Goal: Task Accomplishment & Management: Complete application form

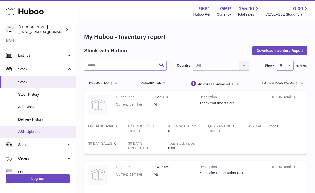
scroll to position [12, 0]
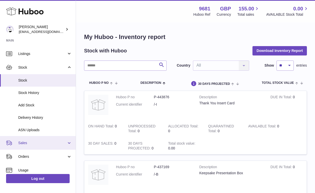
click at [57, 142] on span "Sales" at bounding box center [42, 142] width 48 height 5
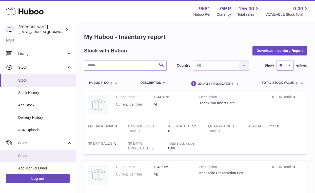
click at [51, 159] on link "Sales" at bounding box center [38, 156] width 76 height 12
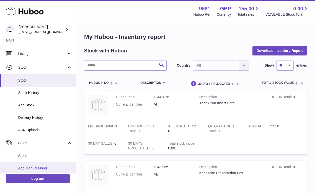
click at [50, 168] on span "Add Manual Order" at bounding box center [45, 168] width 54 height 5
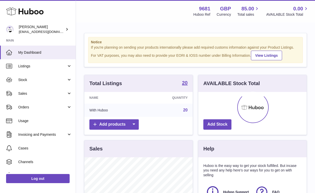
scroll to position [79, 108]
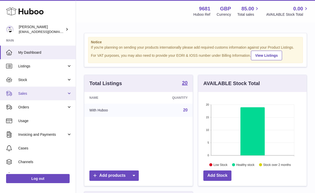
click at [65, 95] on span "Sales" at bounding box center [42, 93] width 48 height 5
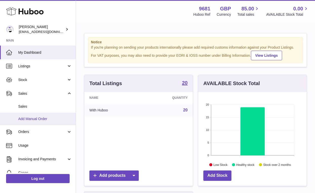
click at [50, 119] on span "Add Manual Order" at bounding box center [45, 118] width 54 height 5
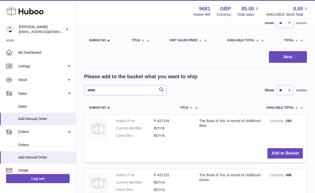
scroll to position [47, 0]
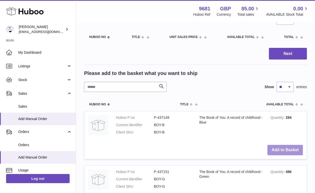
click at [285, 150] on button "Add to Basket" at bounding box center [284, 150] width 35 height 10
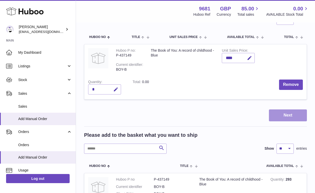
click at [292, 118] on button "Next" at bounding box center [288, 115] width 38 height 12
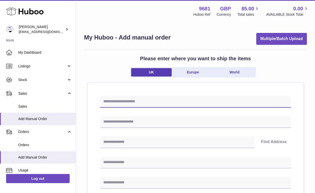
click at [154, 99] on input "text" at bounding box center [195, 101] width 191 height 12
type input "******"
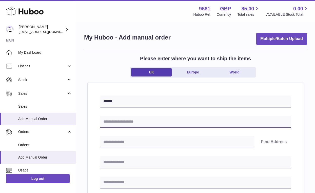
click at [155, 120] on input "text" at bounding box center [195, 122] width 191 height 12
type input "**********"
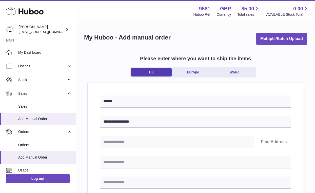
click at [160, 146] on input "text" at bounding box center [177, 142] width 154 height 12
type input "********"
click at [281, 140] on button "Find Address" at bounding box center [274, 142] width 34 height 12
click at [269, 142] on button "Find Address" at bounding box center [274, 142] width 34 height 12
